Goal: Find contact information: Find contact information

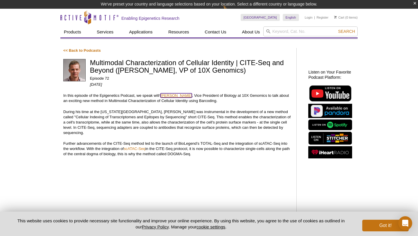
click at [173, 95] on div "<< Back to Podcasts Multimodal Characterization of Cellular Identity | CITE-Seq…" at bounding box center [176, 167] width 227 height 238
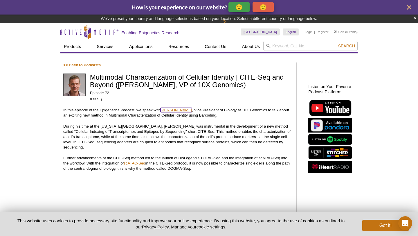
click at [170, 108] on link "Peter Smibert" at bounding box center [175, 110] width 31 height 4
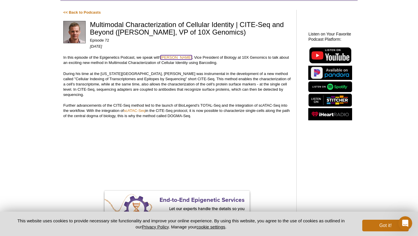
scroll to position [131, 0]
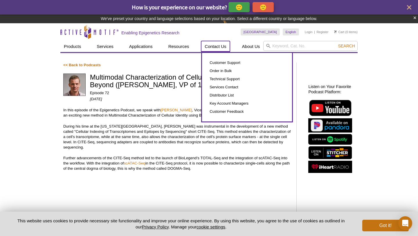
click at [223, 45] on link "Contact Us" at bounding box center [215, 46] width 28 height 11
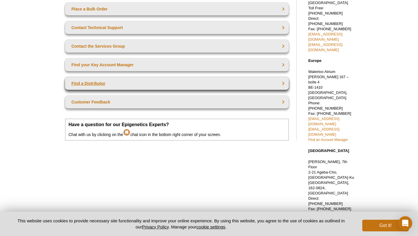
scroll to position [108, 0]
